Goal: Task Accomplishment & Management: Use online tool/utility

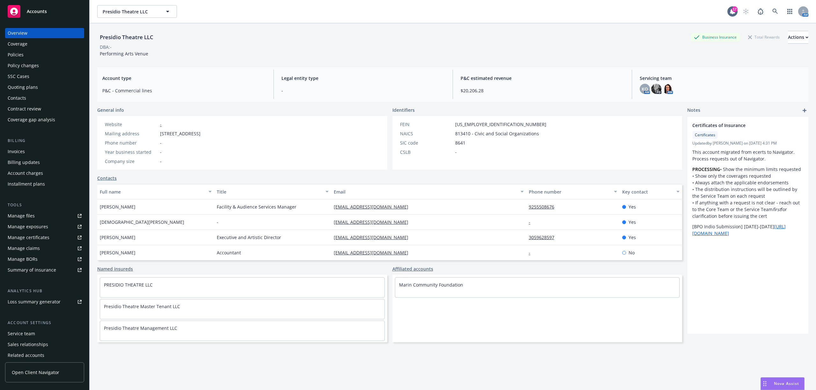
click at [22, 55] on div "Policies" at bounding box center [16, 55] width 16 height 10
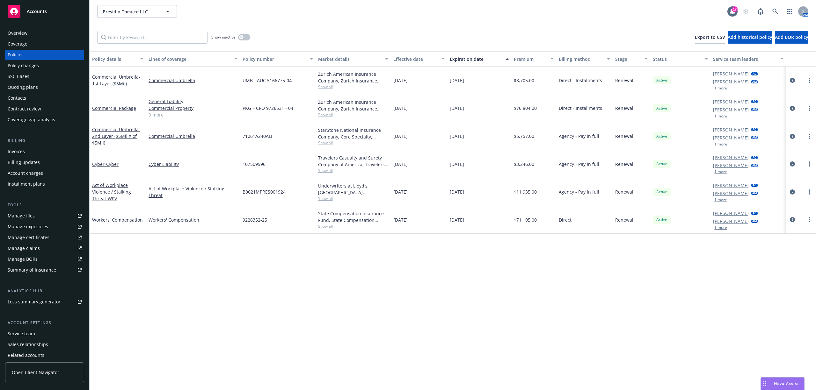
click at [24, 83] on div "Quoting plans" at bounding box center [23, 87] width 30 height 10
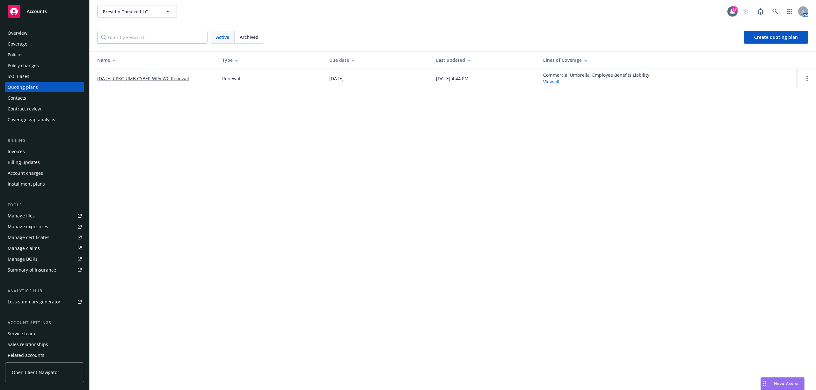
click at [114, 76] on link "[DATE] CPKG UMB CYBER WPV WC Renewal" at bounding box center [143, 78] width 92 height 7
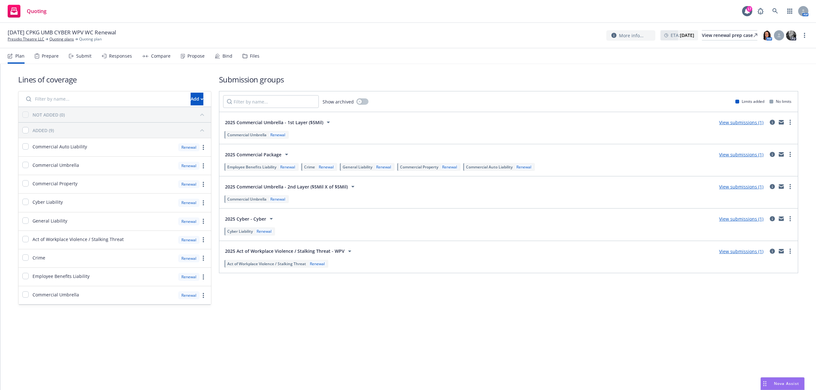
click at [78, 55] on div "Submit" at bounding box center [83, 56] width 15 height 5
